Goal: Task Accomplishment & Management: Complete application form

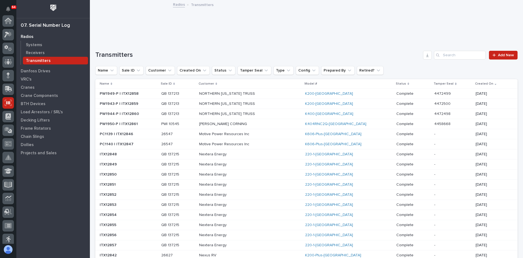
scroll to position [82, 0]
click at [499, 56] on span "Add New" at bounding box center [506, 55] width 16 height 4
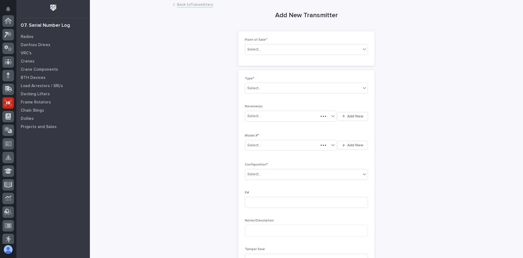
scroll to position [82, 0]
click at [263, 49] on div "Select..." at bounding box center [303, 49] width 116 height 9
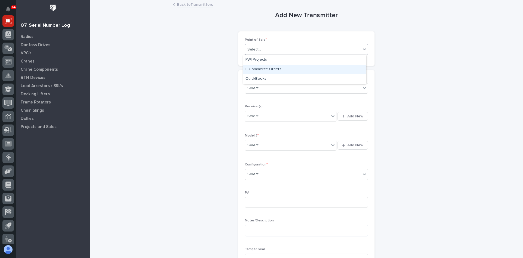
click at [265, 67] on div "E-Commerce Orders" at bounding box center [304, 70] width 123 height 10
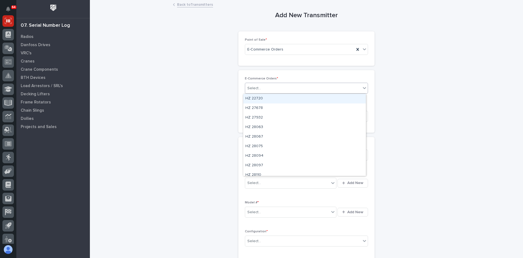
click at [261, 88] on div "Select..." at bounding box center [303, 88] width 116 height 9
type input "*****"
click at [260, 97] on div "PWI 10548" at bounding box center [304, 99] width 123 height 10
click at [267, 153] on div "Select..." at bounding box center [303, 154] width 116 height 9
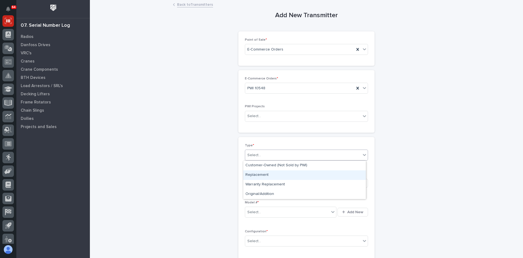
click at [259, 173] on div "Replacement" at bounding box center [304, 175] width 123 height 10
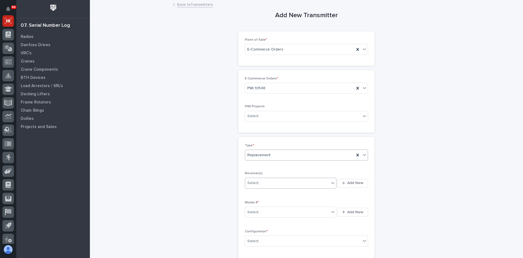
click at [270, 184] on div "Select..." at bounding box center [287, 182] width 84 height 9
type input "********"
click at [258, 194] on div "10056944" at bounding box center [288, 194] width 91 height 10
click at [261, 212] on div "Select..." at bounding box center [287, 211] width 84 height 9
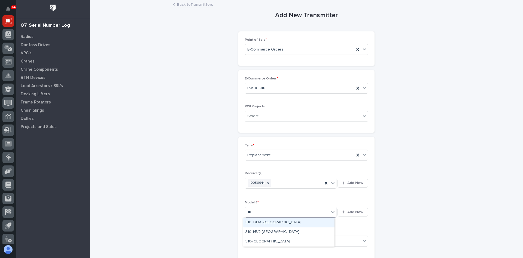
type input "***"
click at [257, 241] on div "310-[GEOGRAPHIC_DATA]" at bounding box center [288, 242] width 91 height 10
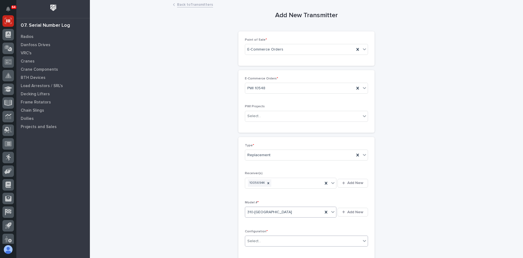
click at [270, 238] on div "Select..." at bounding box center [303, 240] width 116 height 9
click at [255, 201] on div "Standard" at bounding box center [304, 202] width 123 height 10
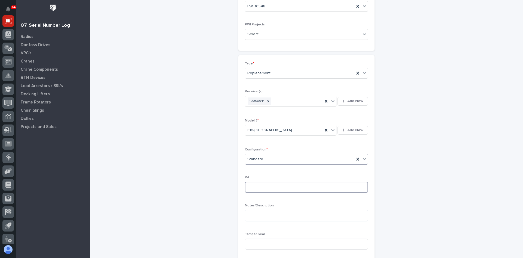
click at [249, 189] on input at bounding box center [306, 187] width 123 height 11
type input "PW1951-P"
click at [253, 242] on input at bounding box center [306, 243] width 123 height 11
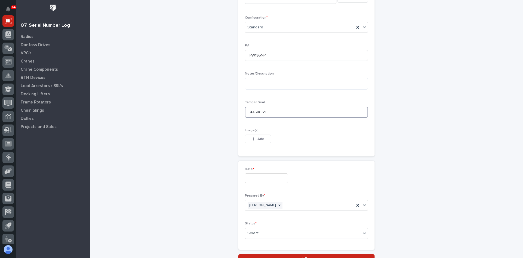
scroll to position [218, 0]
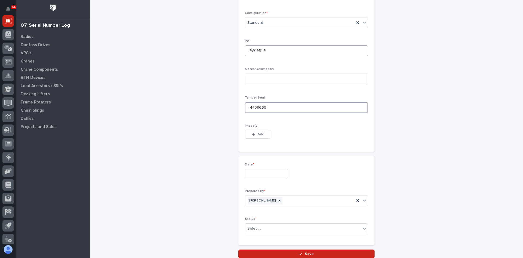
type input "4458669"
drag, startPoint x: 267, startPoint y: 51, endPoint x: 246, endPoint y: 56, distance: 21.4
click at [246, 56] on input "PW1951-P" at bounding box center [306, 50] width 123 height 11
drag, startPoint x: 264, startPoint y: 107, endPoint x: 211, endPoint y: 115, distance: 54.4
click at [211, 115] on div "Add New Transmitter Loading... Saving… Loading... Saving… Loading... Saving… Po…" at bounding box center [306, 19] width 422 height 475
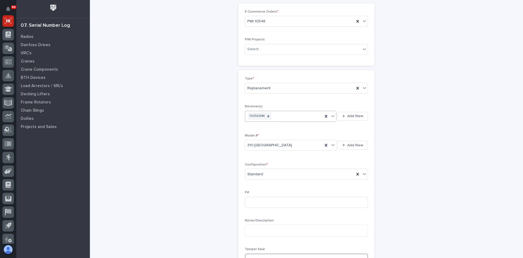
scroll to position [55, 0]
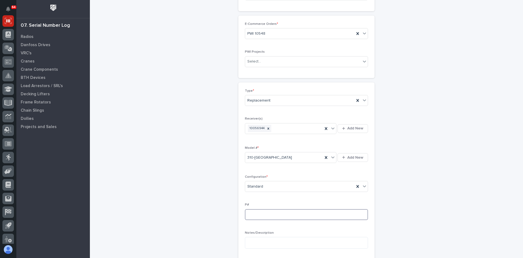
click at [253, 213] on input at bounding box center [306, 214] width 123 height 11
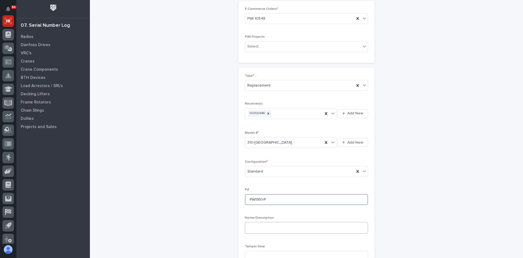
scroll to position [109, 0]
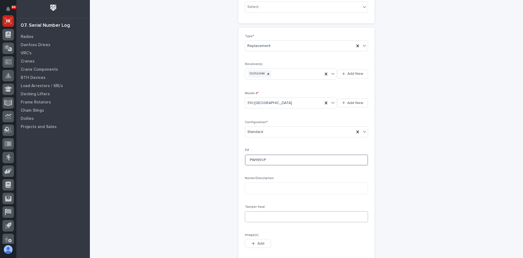
type input "PW1951-P"
click at [254, 215] on input at bounding box center [306, 216] width 123 height 11
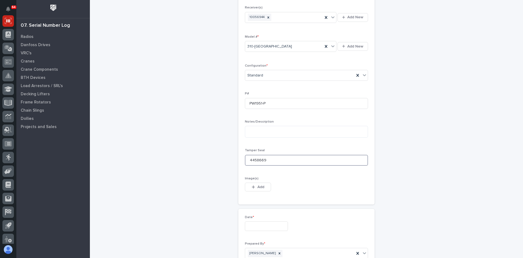
scroll to position [191, 0]
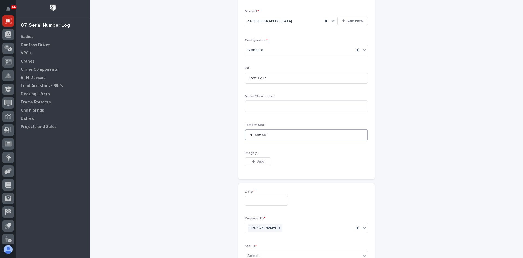
type input "4458669"
click at [252, 200] on input "text" at bounding box center [266, 201] width 43 height 10
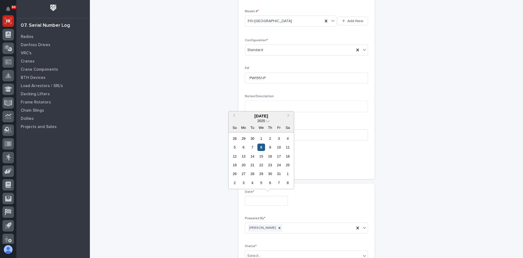
click at [263, 146] on div "8" at bounding box center [261, 146] width 7 height 7
type input "**********"
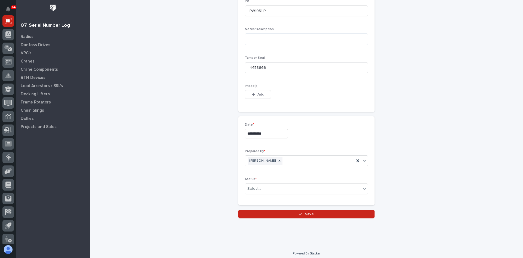
scroll to position [261, 0]
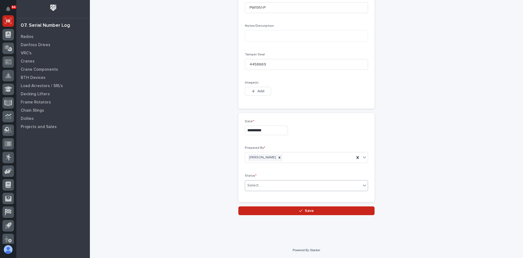
click at [256, 182] on div "Select..." at bounding box center [303, 185] width 116 height 9
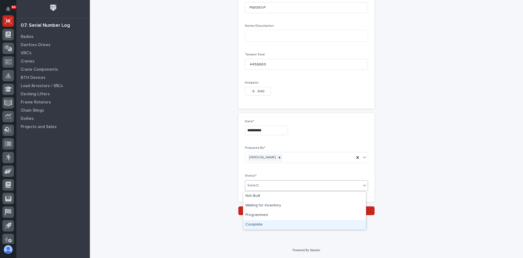
click at [260, 224] on div "Complete" at bounding box center [304, 225] width 123 height 10
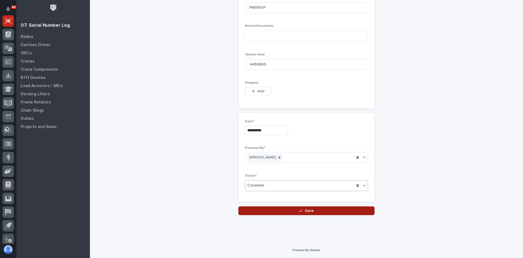
click at [309, 211] on span "Save" at bounding box center [309, 210] width 9 height 5
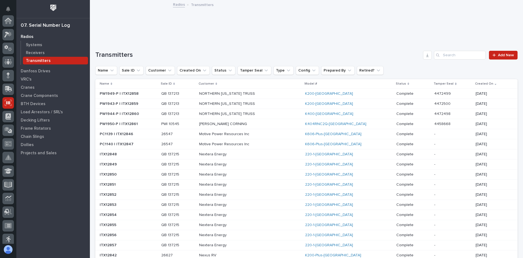
scroll to position [82, 0]
